Goal: Use online tool/utility: Utilize a website feature to perform a specific function

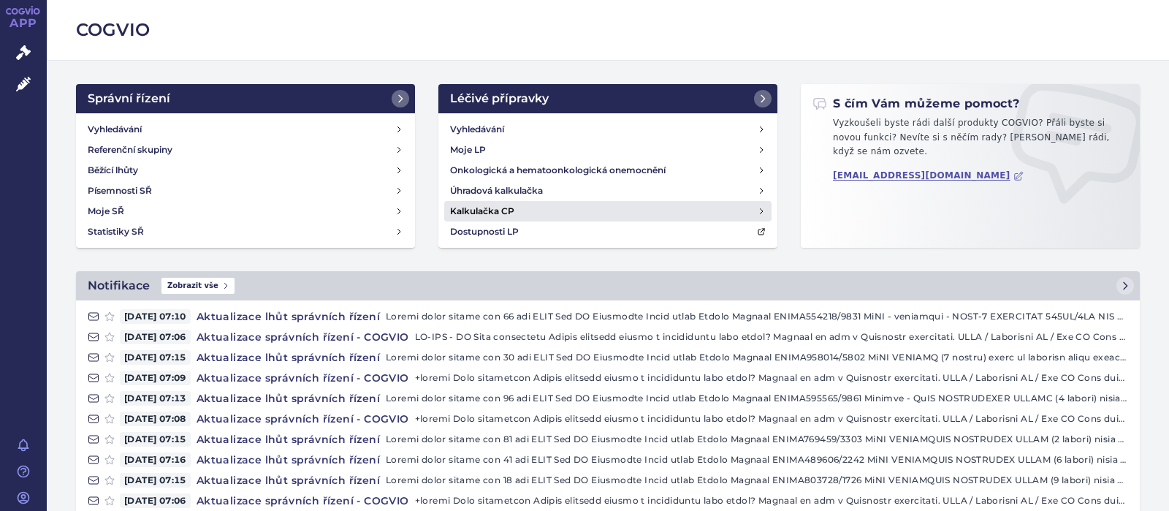
click at [487, 207] on h4 "Kalkulačka CP" at bounding box center [482, 211] width 64 height 15
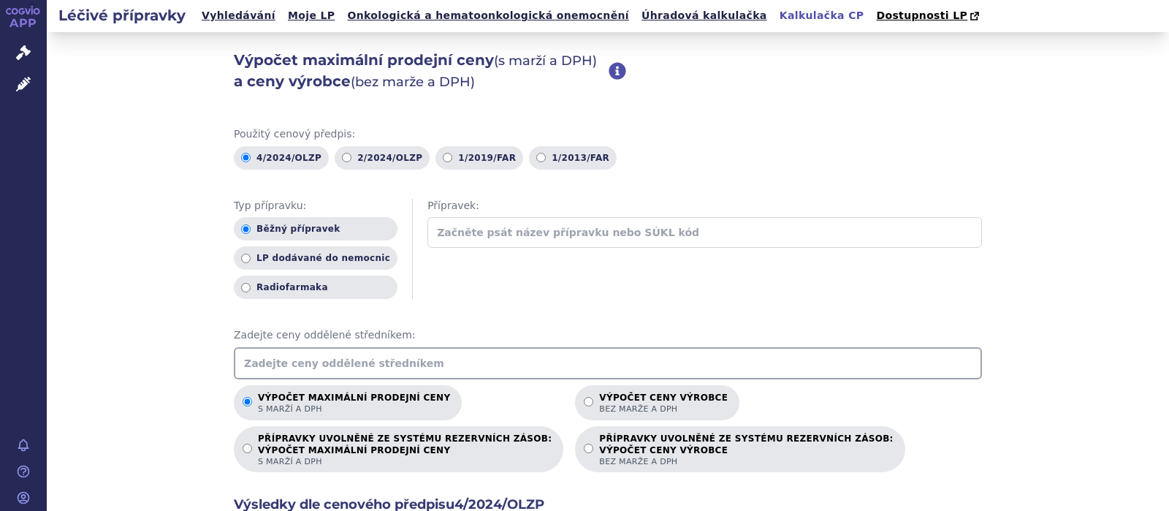
click at [297, 356] on input "text" at bounding box center [608, 363] width 748 height 32
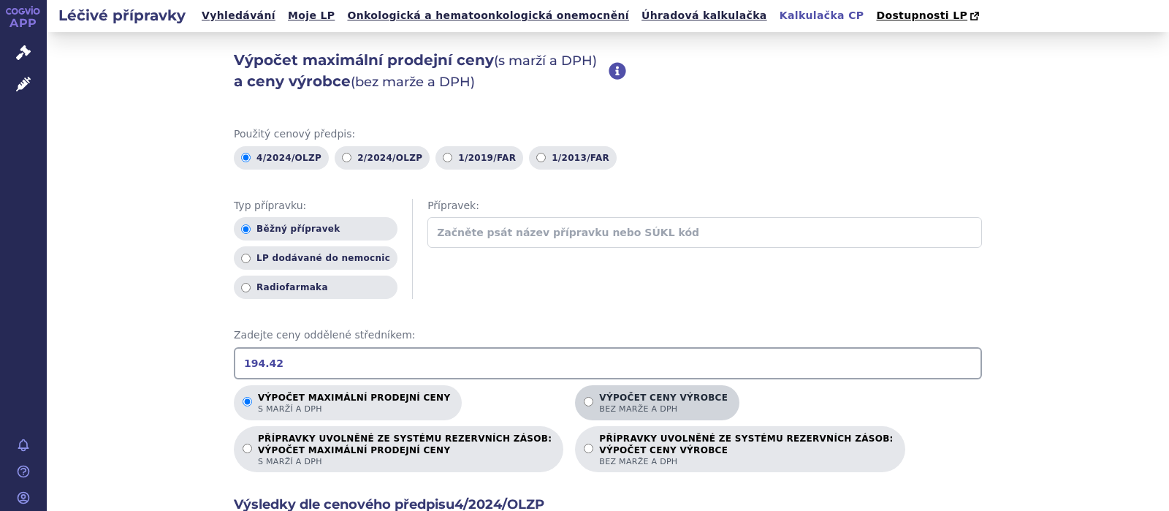
type input "194.42"
click at [584, 401] on input "Výpočet ceny výrobce bez marže a DPH" at bounding box center [589, 402] width 10 height 10
radio input "true"
drag, startPoint x: 293, startPoint y: 365, endPoint x: 189, endPoint y: 335, distance: 108.7
click at [234, 357] on input "194.42" at bounding box center [608, 363] width 748 height 32
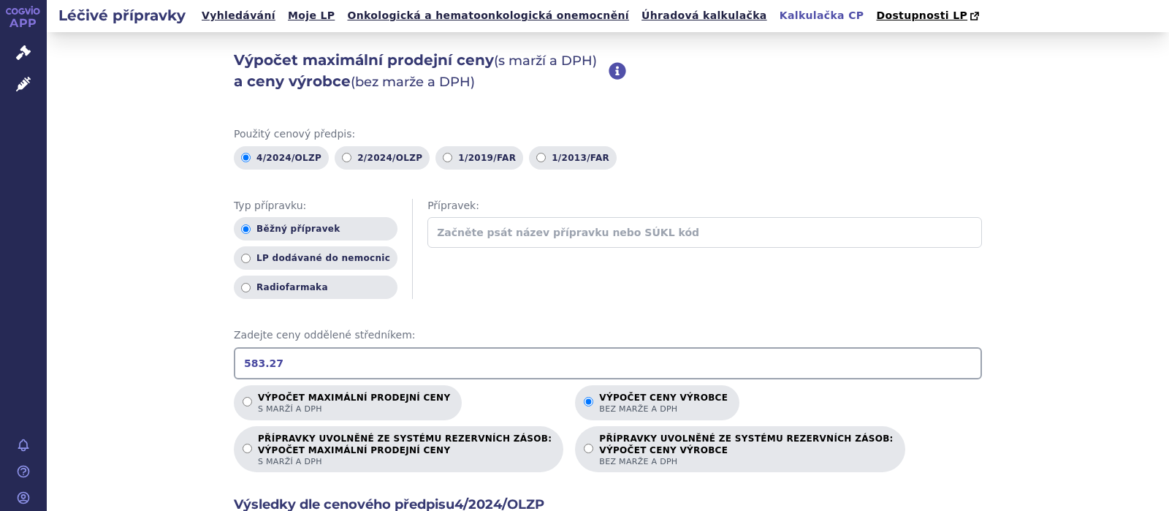
scroll to position [372, 0]
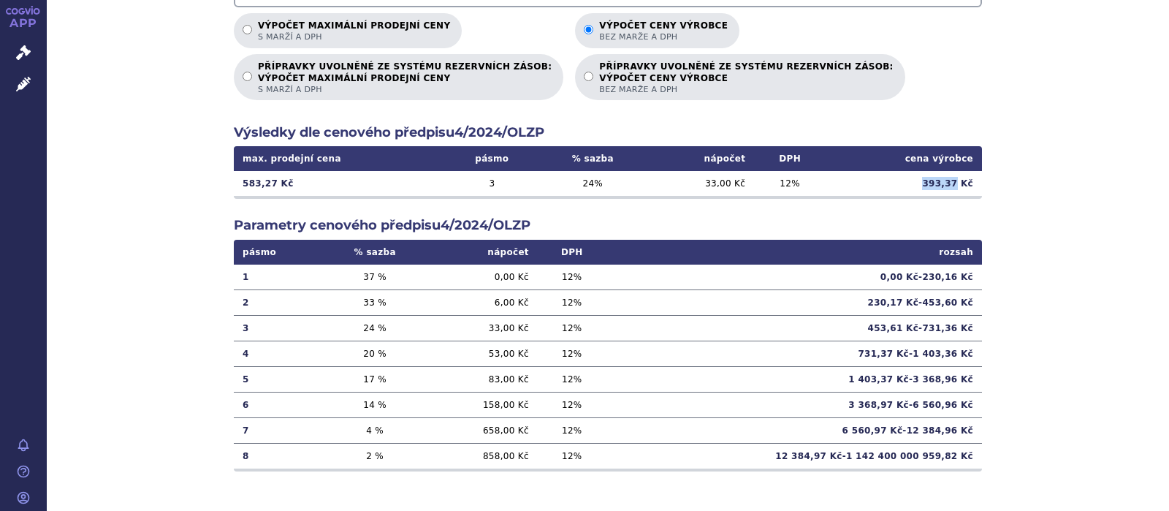
drag, startPoint x: 958, startPoint y: 187, endPoint x: 911, endPoint y: 185, distance: 46.8
click at [911, 185] on td "393,37 Kč" at bounding box center [904, 183] width 156 height 25
copy td "393,37"
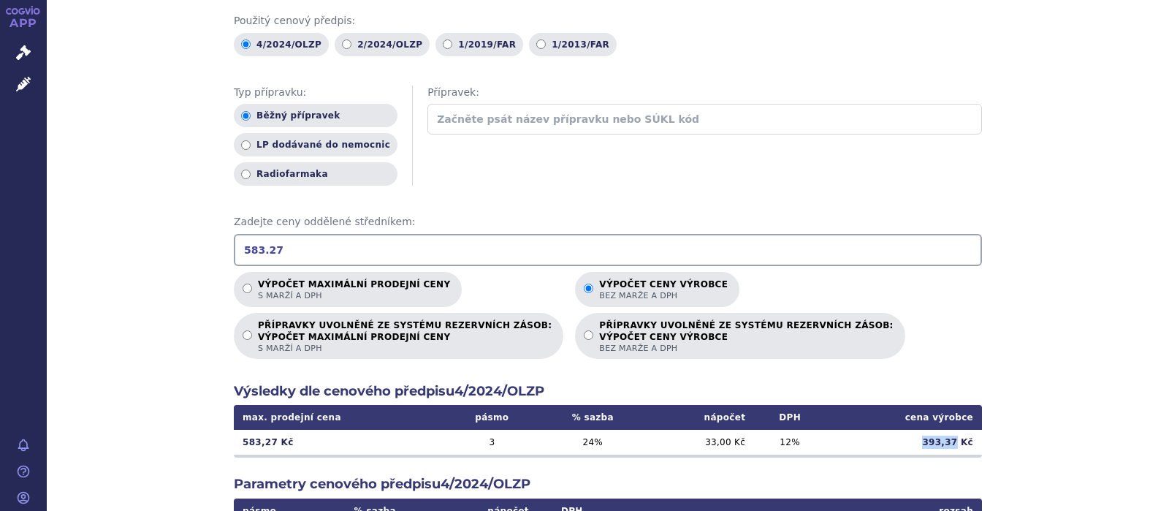
scroll to position [0, 0]
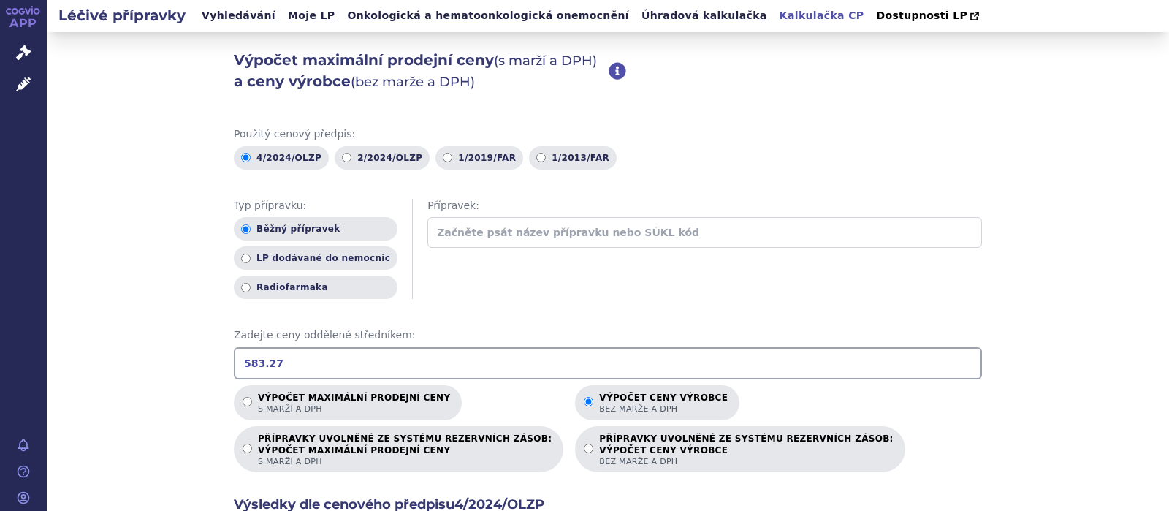
drag, startPoint x: 287, startPoint y: 365, endPoint x: 148, endPoint y: 357, distance: 139.1
click at [234, 357] on input "583.27" at bounding box center [608, 363] width 748 height 32
drag, startPoint x: 284, startPoint y: 363, endPoint x: 129, endPoint y: 349, distance: 156.2
click at [234, 351] on input "203.63" at bounding box center [608, 363] width 748 height 32
drag, startPoint x: 305, startPoint y: 354, endPoint x: 39, endPoint y: 357, distance: 266.1
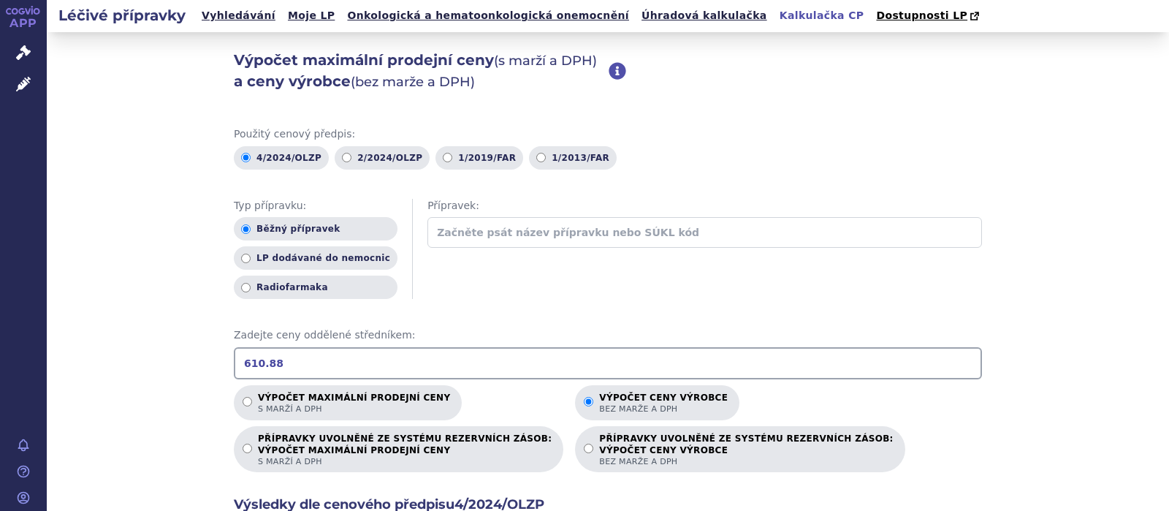
click at [234, 357] on input "610.88" at bounding box center [608, 363] width 748 height 32
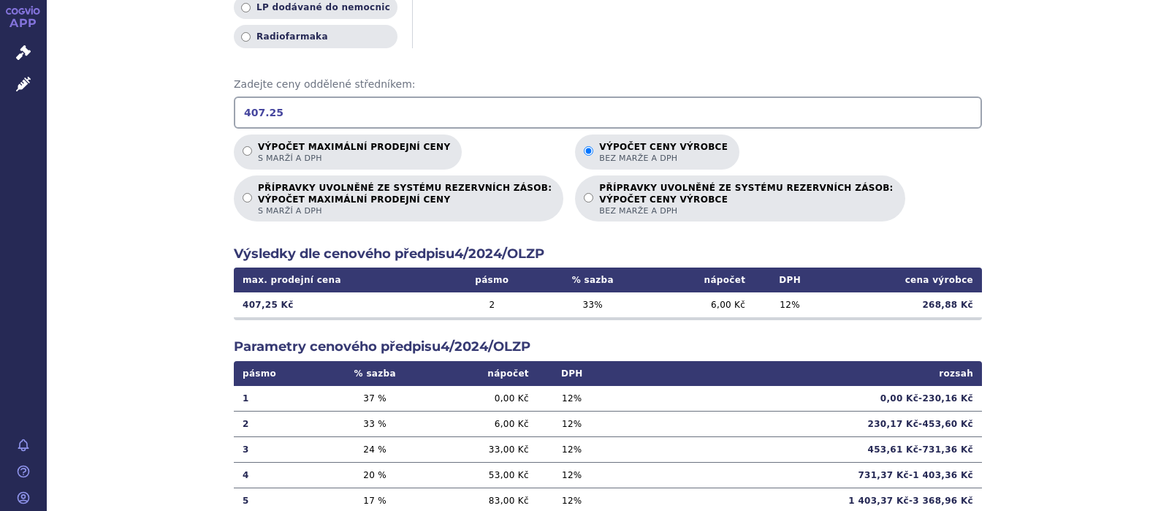
scroll to position [285, 0]
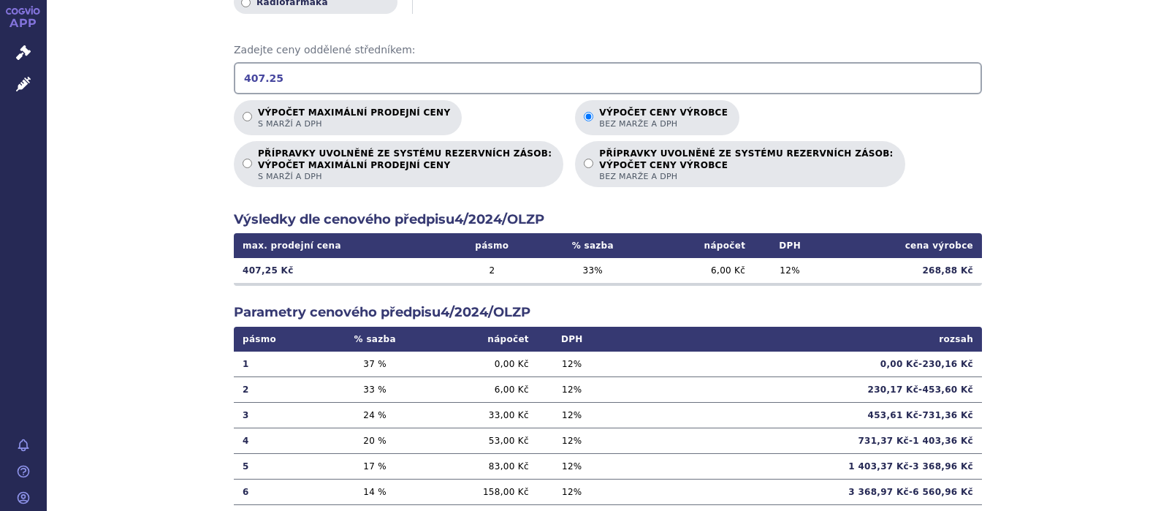
drag, startPoint x: 287, startPoint y: 78, endPoint x: 196, endPoint y: 76, distance: 91.4
click at [234, 76] on input "407.25" at bounding box center [608, 78] width 748 height 32
type input "1221.75"
drag, startPoint x: 961, startPoint y: 272, endPoint x: 911, endPoint y: 272, distance: 50.4
click at [911, 272] on td "864,87 Kč" at bounding box center [904, 270] width 156 height 25
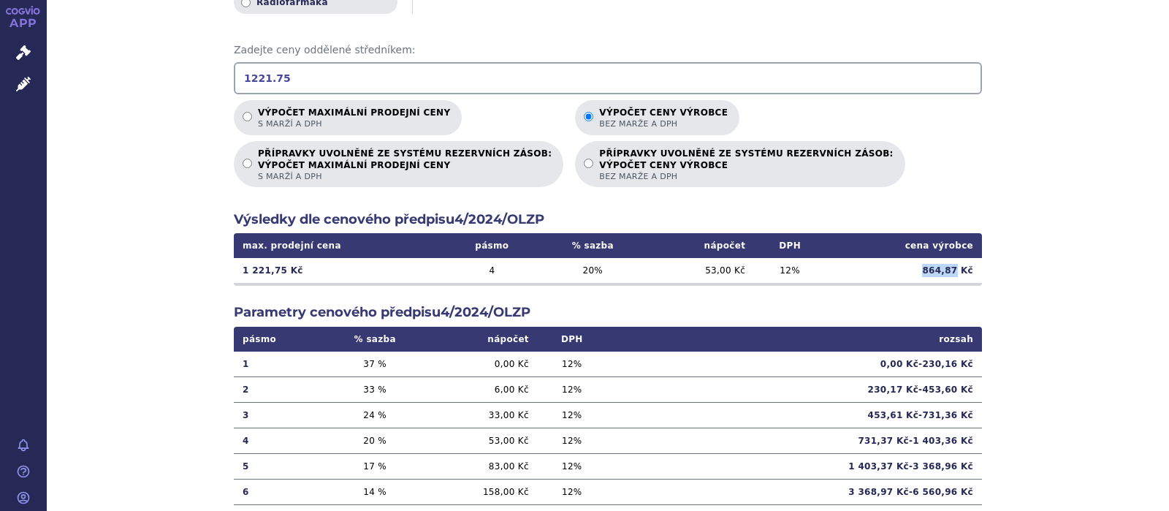
copy td "864,87"
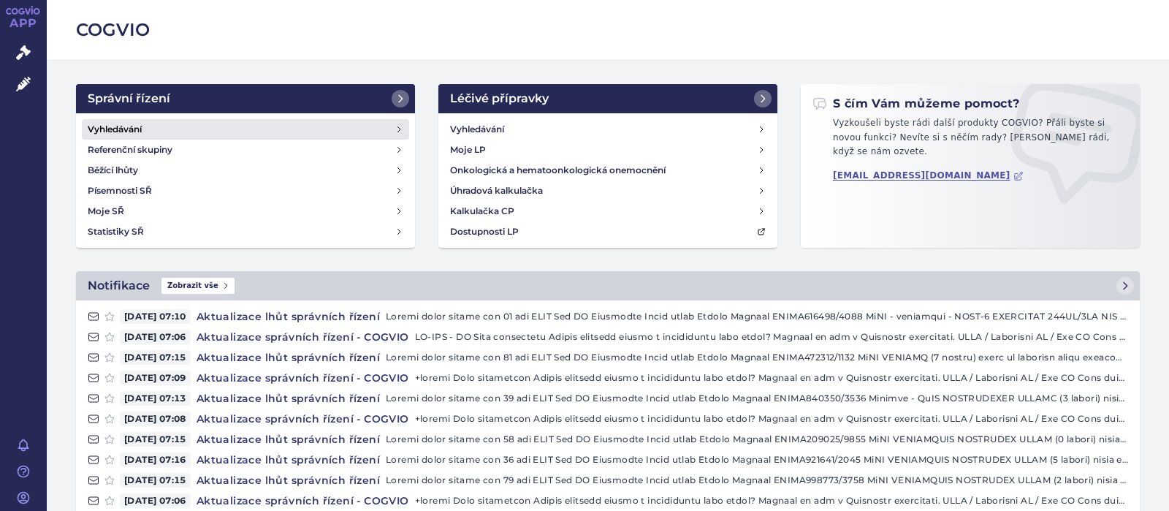
click at [129, 125] on h4 "Vyhledávání" at bounding box center [115, 129] width 54 height 15
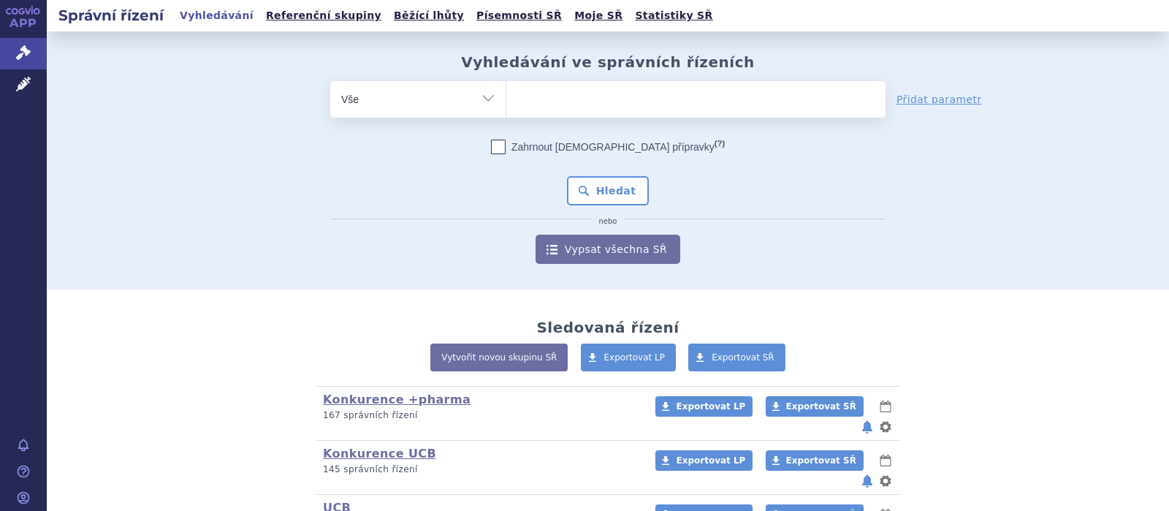
click at [533, 105] on ul at bounding box center [696, 96] width 379 height 31
click at [507, 105] on select at bounding box center [506, 98] width 1 height 37
type input "c"
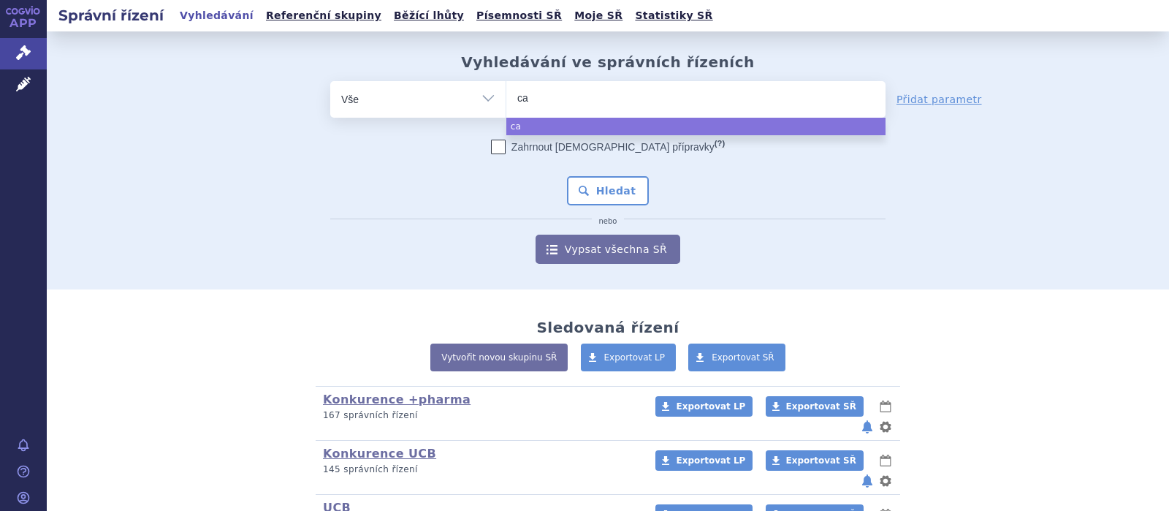
type input "car"
type input "cart"
type input "carte"
type input "carteo"
type input "carteol"
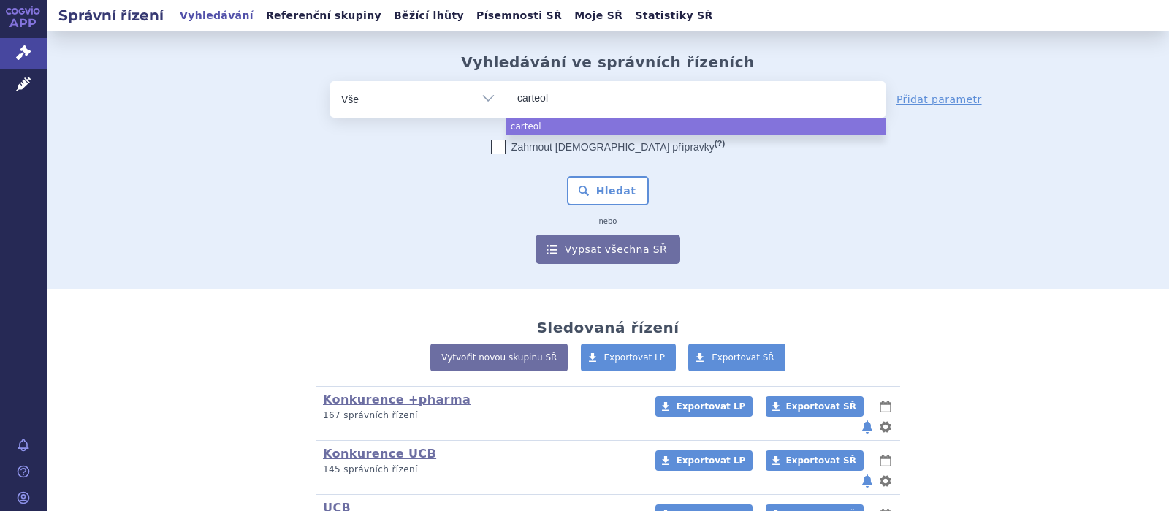
select select "carteol"
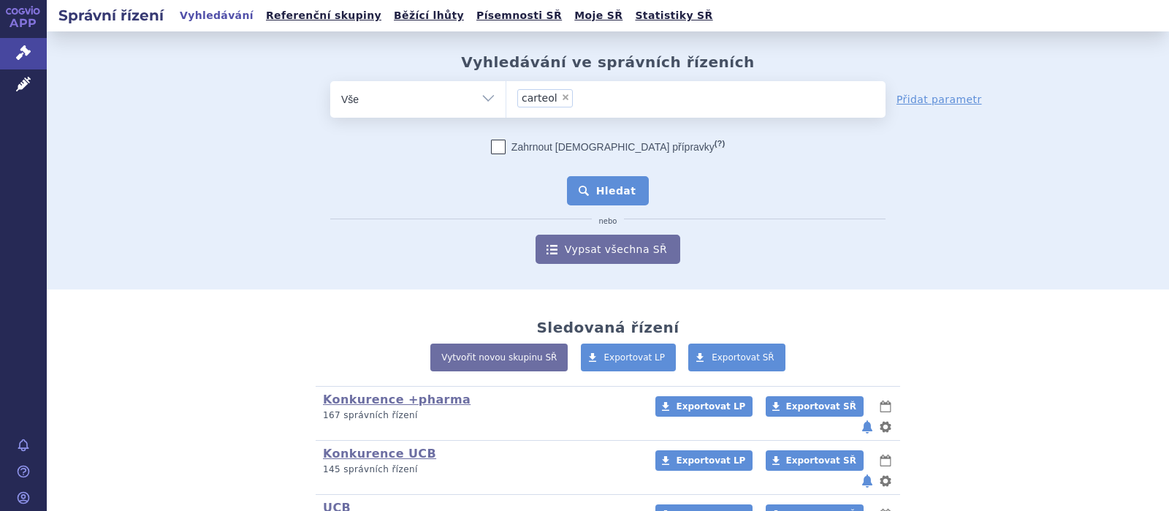
click at [604, 192] on button "Hledat" at bounding box center [608, 190] width 83 height 29
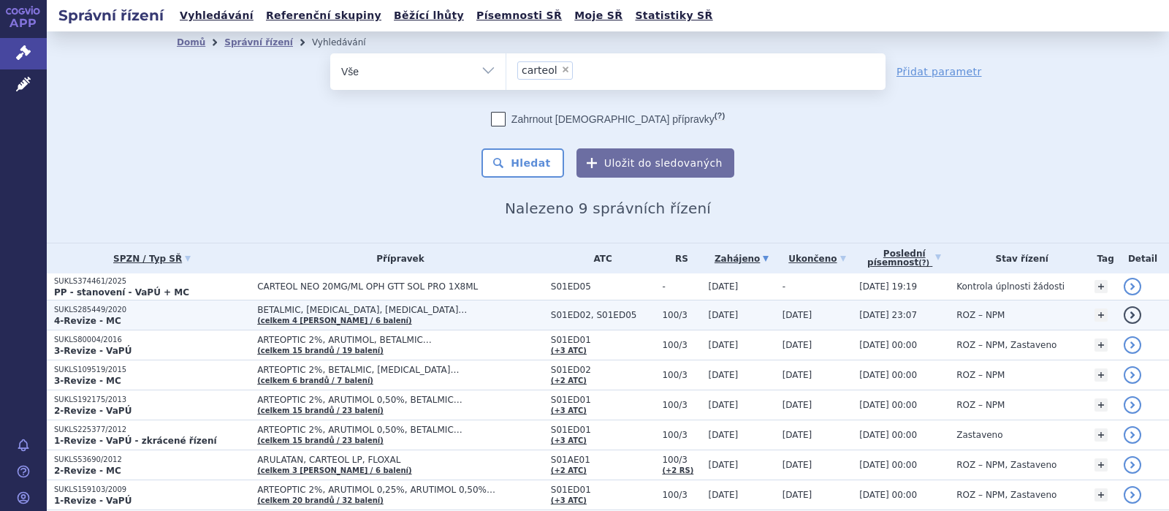
scroll to position [86, 0]
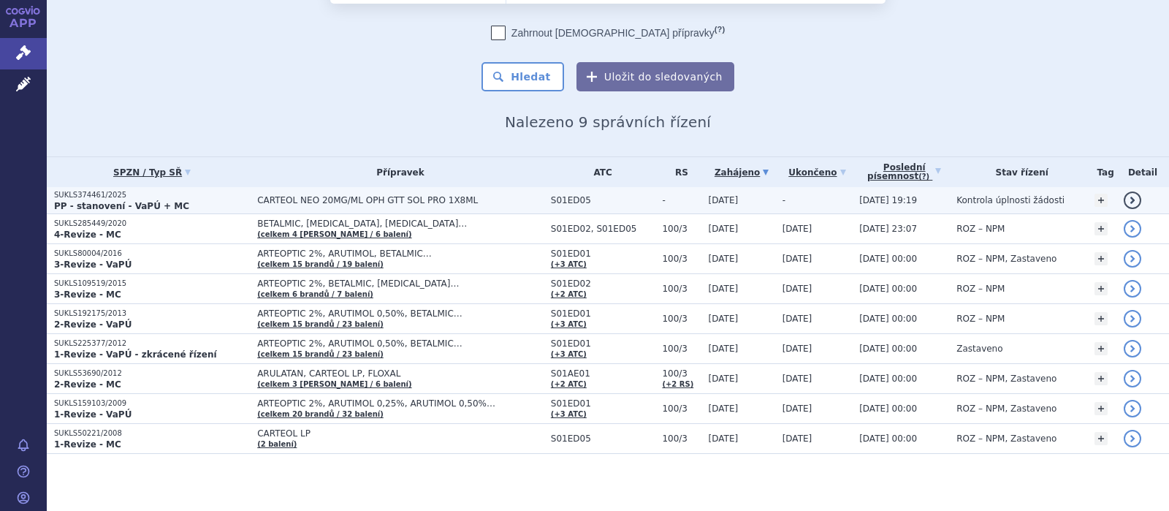
click at [123, 201] on strong "PP - stanovení - VaPÚ + MC" at bounding box center [121, 206] width 135 height 10
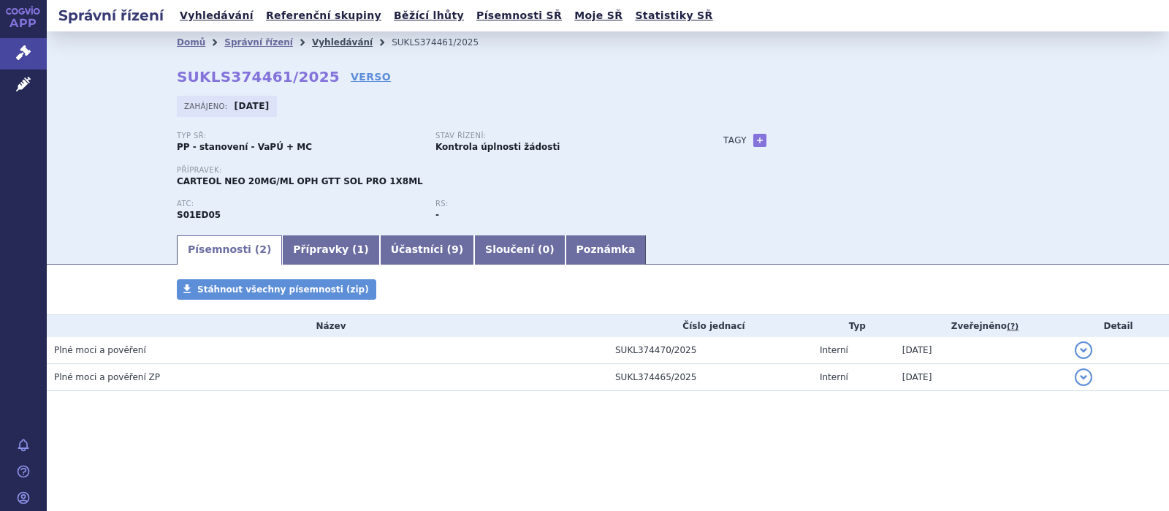
click at [326, 39] on link "Vyhledávání" at bounding box center [342, 42] width 61 height 10
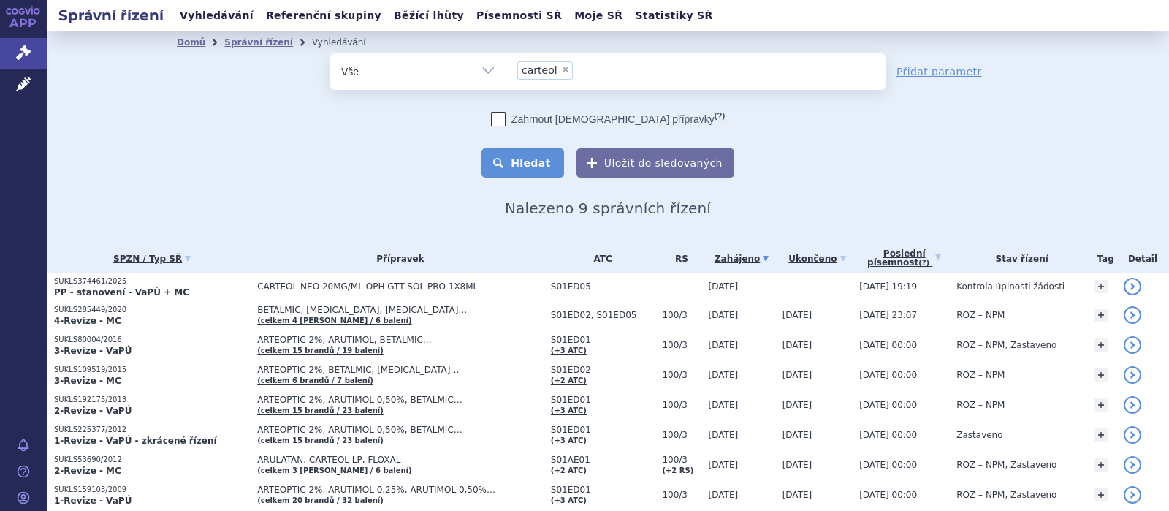
click at [532, 163] on button "Hledat" at bounding box center [523, 162] width 83 height 29
